Goal: Use online tool/utility

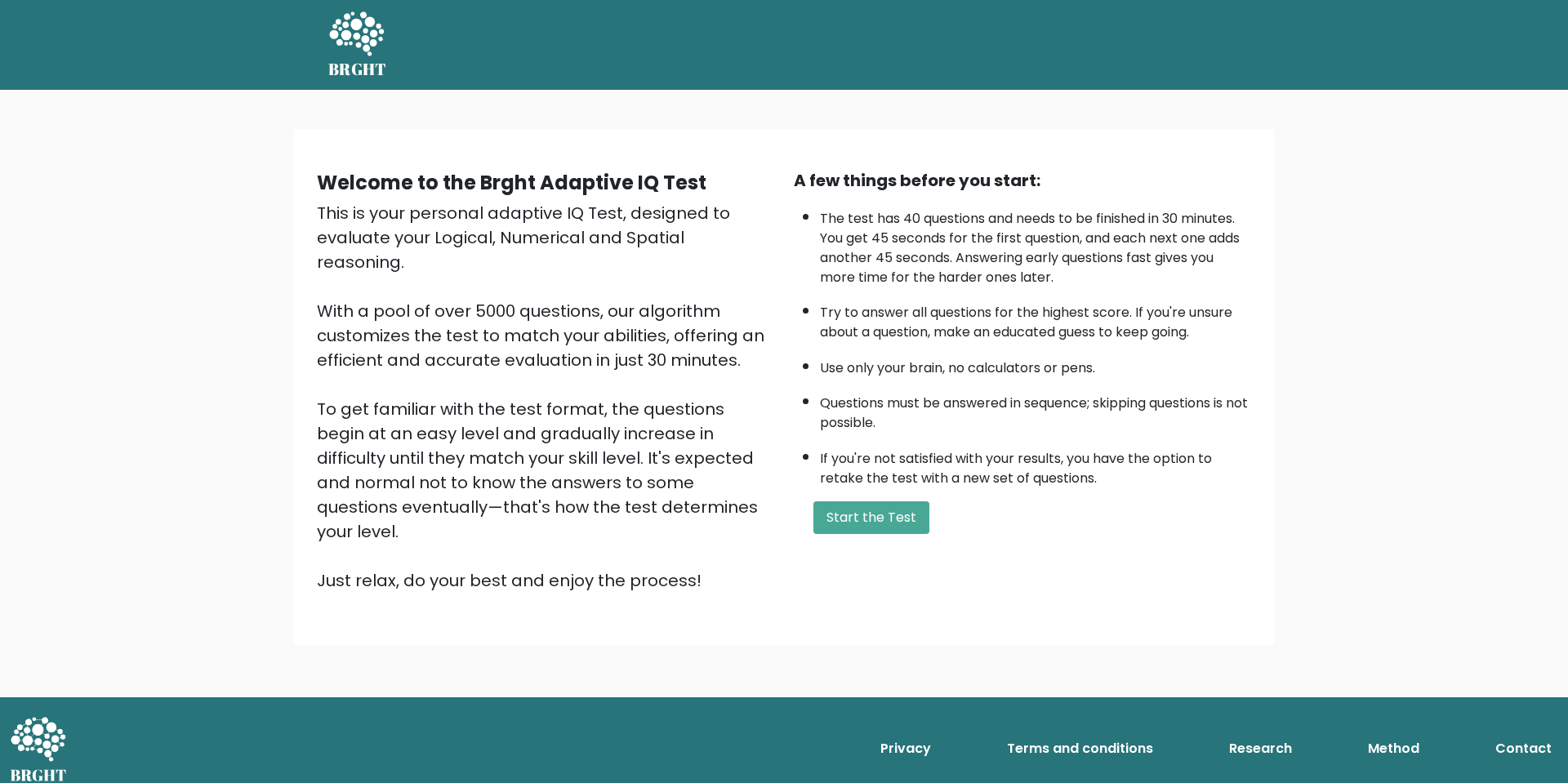
click at [991, 489] on li "If you're not satisfied with your results, you have the option to retake the te…" at bounding box center [1036, 464] width 431 height 47
click at [902, 532] on button "Start the Test" at bounding box center [872, 517] width 116 height 32
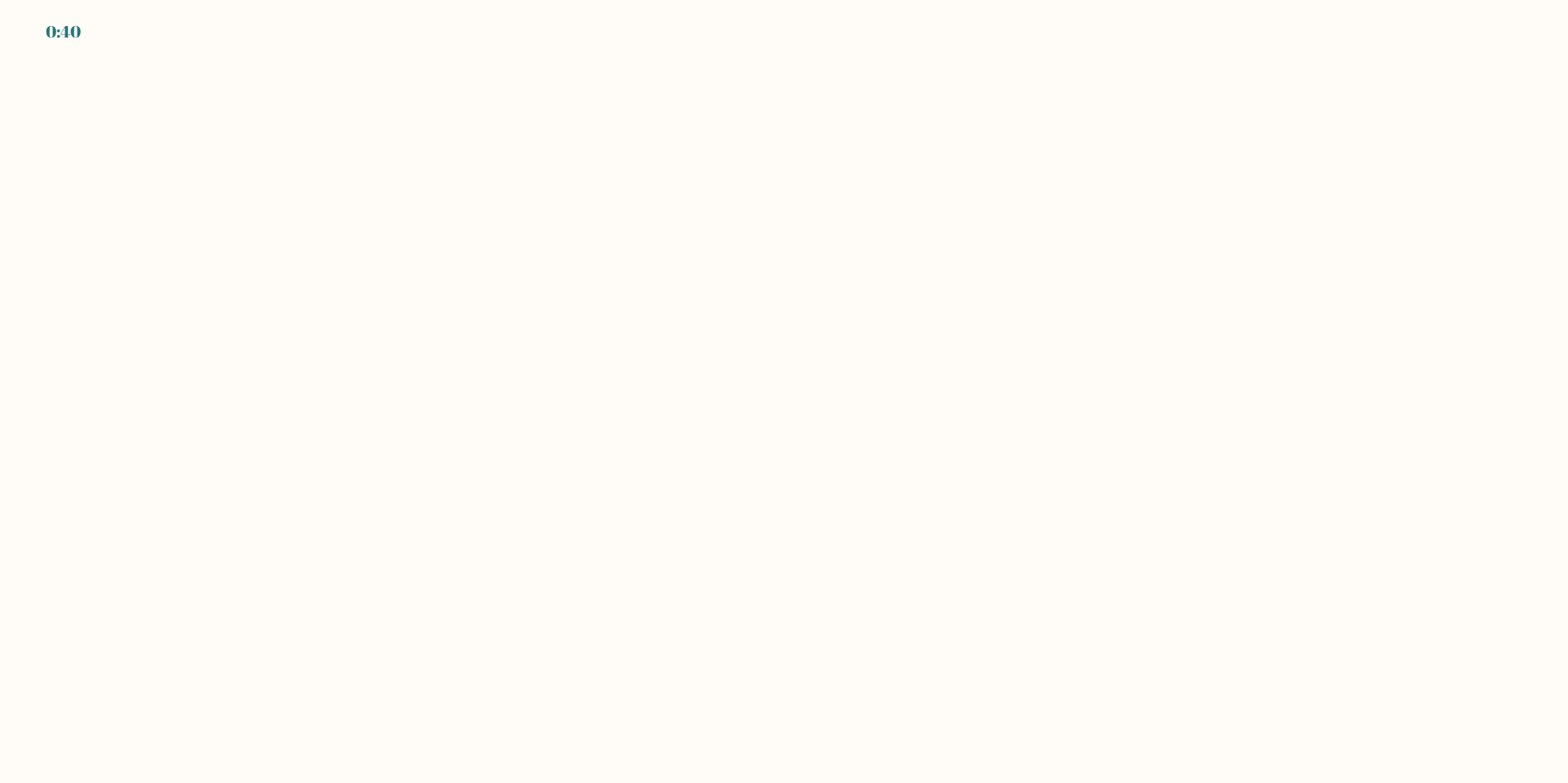
drag, startPoint x: 344, startPoint y: 354, endPoint x: 332, endPoint y: 281, distance: 74.0
click at [349, 351] on body "0:40" at bounding box center [784, 392] width 1568 height 783
drag, startPoint x: 299, startPoint y: 230, endPoint x: 633, endPoint y: 452, distance: 401.0
click at [306, 231] on body "0:39" at bounding box center [784, 392] width 1568 height 783
click at [796, 530] on body "0:39" at bounding box center [784, 392] width 1568 height 783
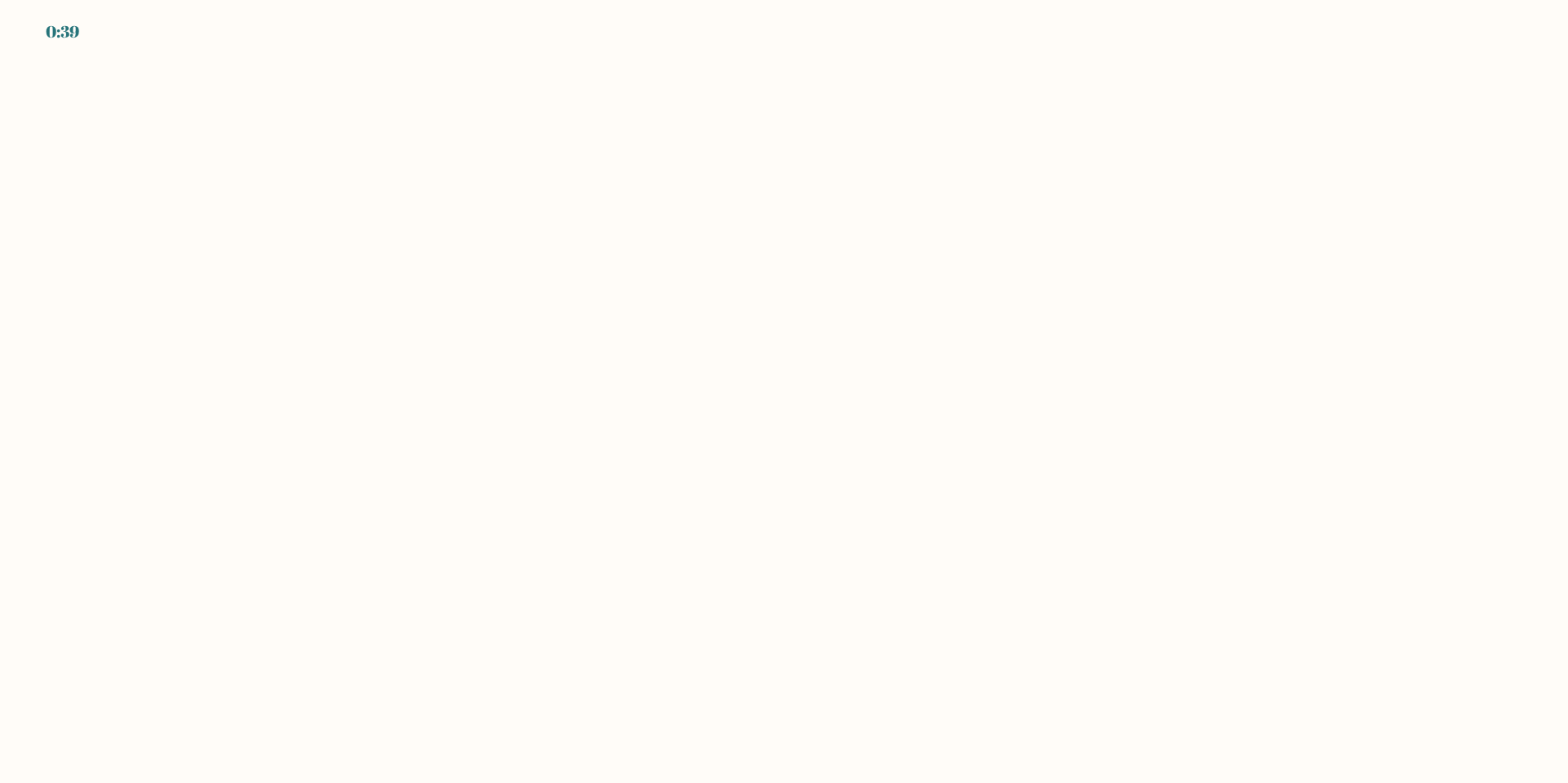
click at [797, 530] on body "0:39" at bounding box center [784, 392] width 1568 height 783
click at [378, 516] on body "0:29" at bounding box center [784, 392] width 1568 height 783
click at [883, 388] on body "EXPIRED" at bounding box center [784, 392] width 1568 height 783
